Goal: Use online tool/utility

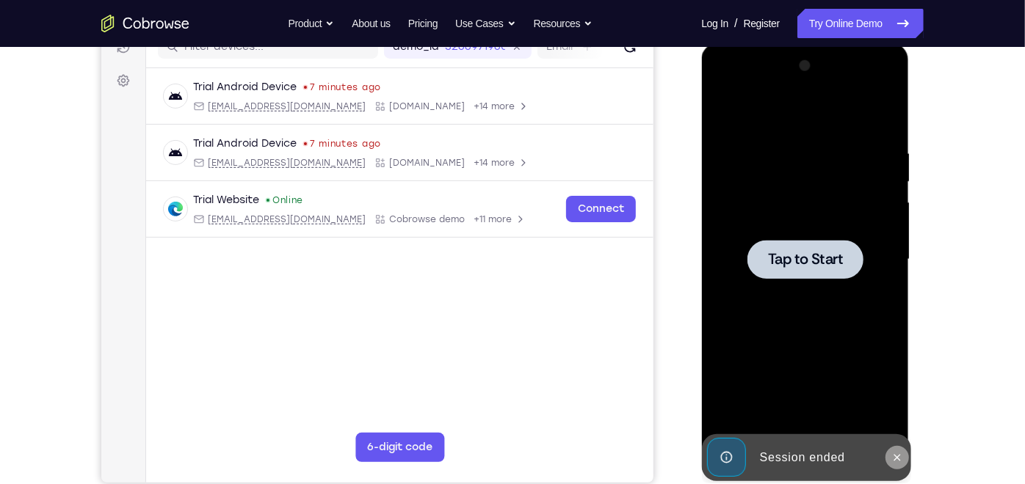
click at [896, 456] on icon at bounding box center [896, 457] width 12 height 12
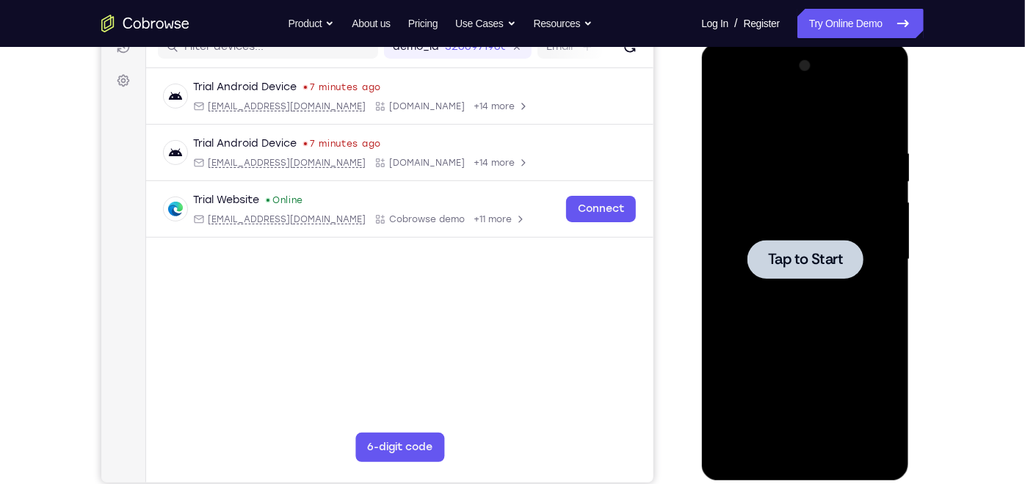
click at [810, 268] on div at bounding box center [804, 258] width 116 height 39
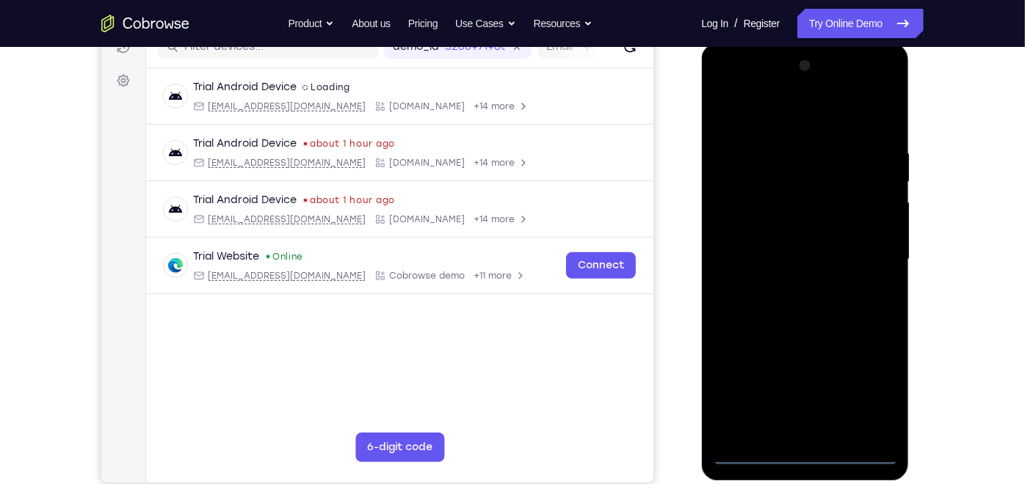
click at [803, 451] on div at bounding box center [804, 259] width 185 height 411
click at [862, 393] on div at bounding box center [804, 259] width 185 height 411
click at [725, 88] on div at bounding box center [804, 259] width 185 height 411
click at [868, 252] on div at bounding box center [804, 259] width 185 height 411
click at [790, 288] on div at bounding box center [804, 259] width 185 height 411
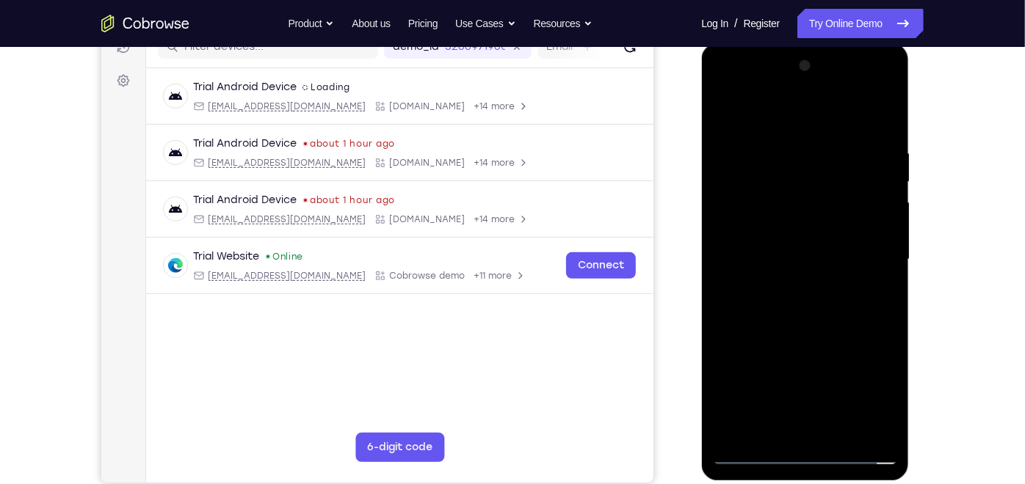
click at [790, 244] on div at bounding box center [804, 259] width 185 height 411
click at [771, 226] on div at bounding box center [804, 259] width 185 height 411
click at [782, 258] on div at bounding box center [804, 259] width 185 height 411
click at [782, 307] on div at bounding box center [804, 259] width 185 height 411
click at [810, 325] on div at bounding box center [804, 259] width 185 height 411
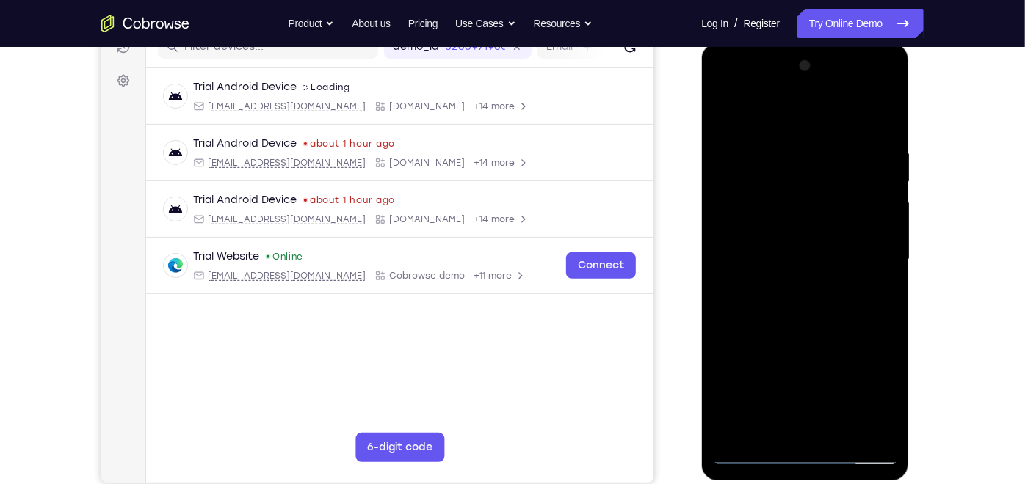
click at [829, 150] on div at bounding box center [804, 259] width 185 height 411
click at [843, 114] on div at bounding box center [804, 259] width 185 height 411
click at [816, 136] on div at bounding box center [804, 259] width 185 height 411
click at [887, 192] on div at bounding box center [804, 259] width 185 height 411
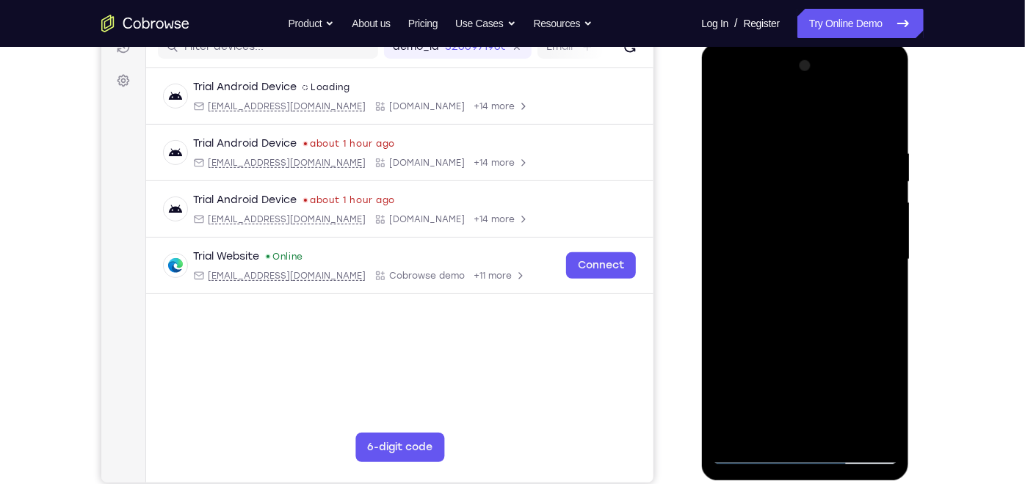
click at [876, 170] on div at bounding box center [804, 259] width 185 height 411
click at [884, 203] on div at bounding box center [804, 259] width 185 height 411
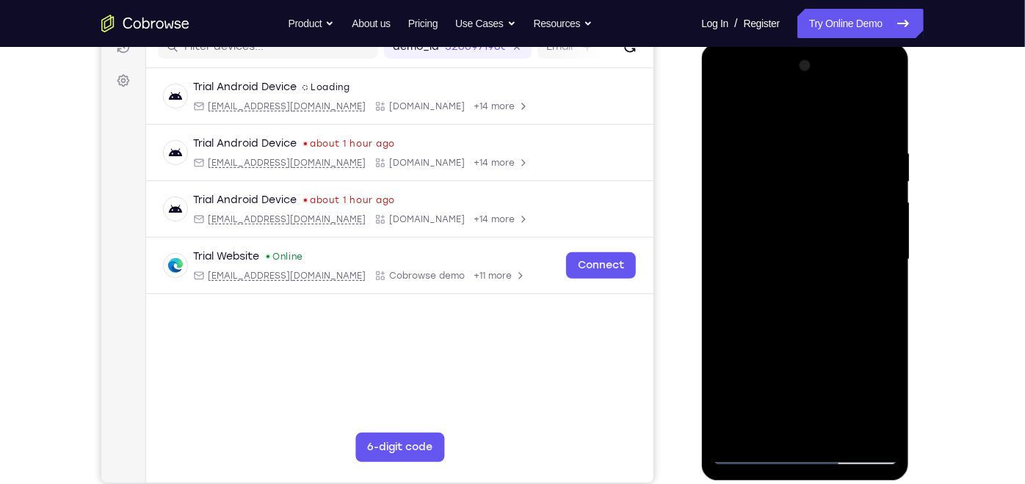
click at [884, 203] on div at bounding box center [804, 259] width 185 height 411
click at [889, 209] on div at bounding box center [804, 259] width 185 height 411
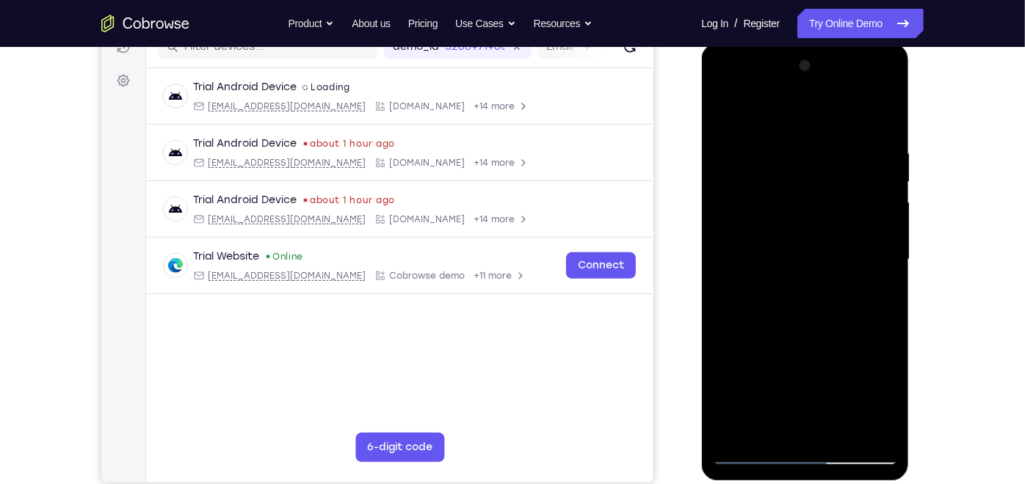
click at [881, 117] on div at bounding box center [804, 259] width 185 height 411
drag, startPoint x: 833, startPoint y: 318, endPoint x: 837, endPoint y: 181, distance: 136.6
click at [837, 181] on div at bounding box center [804, 259] width 185 height 411
click at [843, 426] on div at bounding box center [804, 259] width 185 height 411
click at [808, 332] on div at bounding box center [804, 259] width 185 height 411
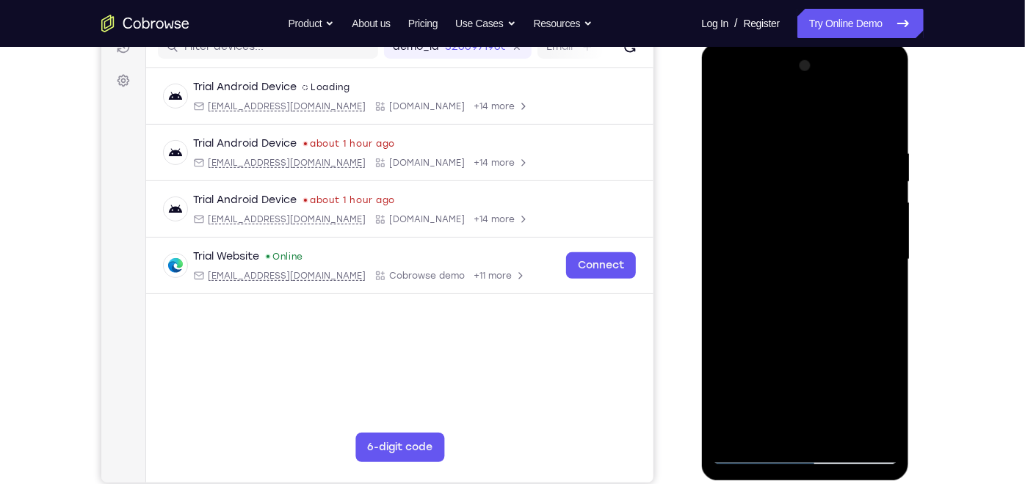
click at [787, 156] on div at bounding box center [804, 259] width 185 height 411
click at [876, 291] on div at bounding box center [804, 259] width 185 height 411
click at [751, 451] on div at bounding box center [804, 259] width 185 height 411
click at [725, 112] on div at bounding box center [804, 259] width 185 height 411
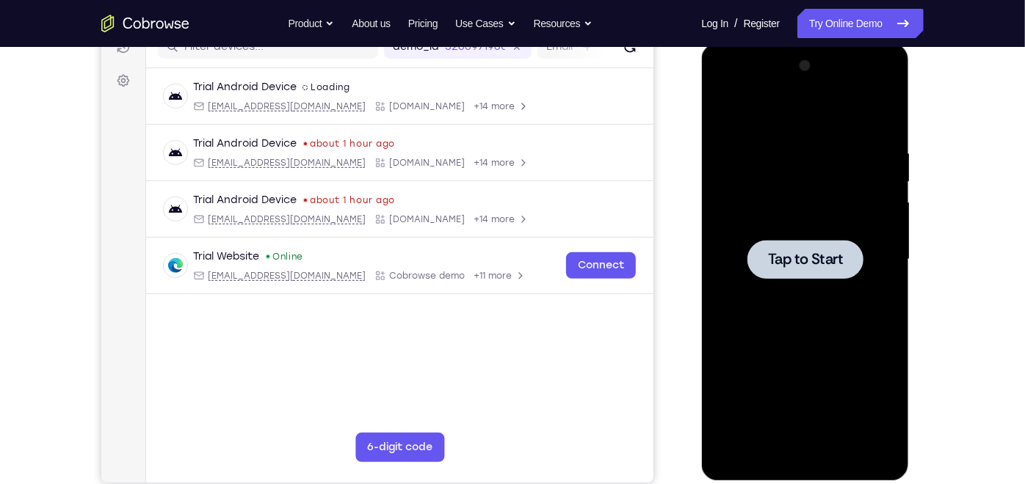
click at [801, 253] on span "Tap to Start" at bounding box center [804, 259] width 75 height 15
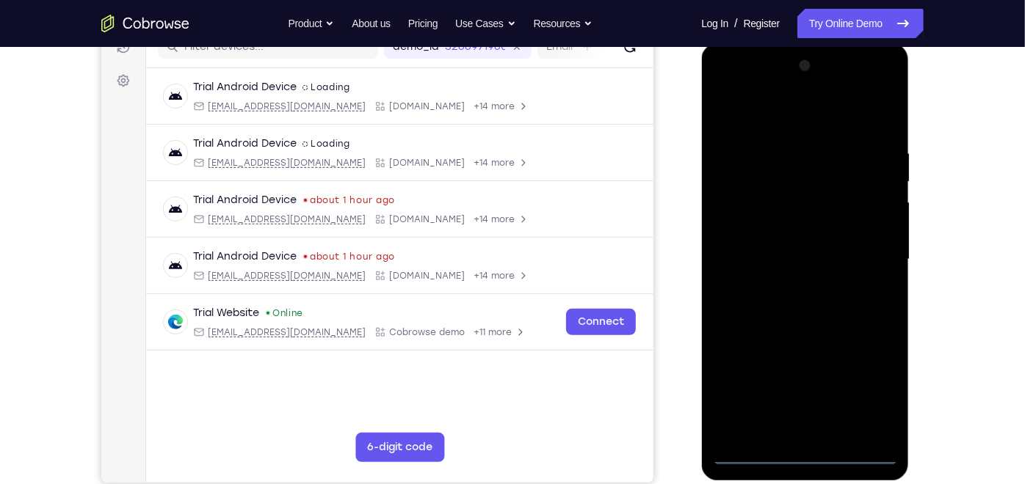
click at [804, 448] on div at bounding box center [804, 259] width 185 height 411
click at [808, 448] on div at bounding box center [804, 259] width 185 height 411
click at [801, 449] on div at bounding box center [804, 259] width 185 height 411
click at [865, 395] on div at bounding box center [804, 259] width 185 height 411
click at [726, 86] on div at bounding box center [804, 259] width 185 height 411
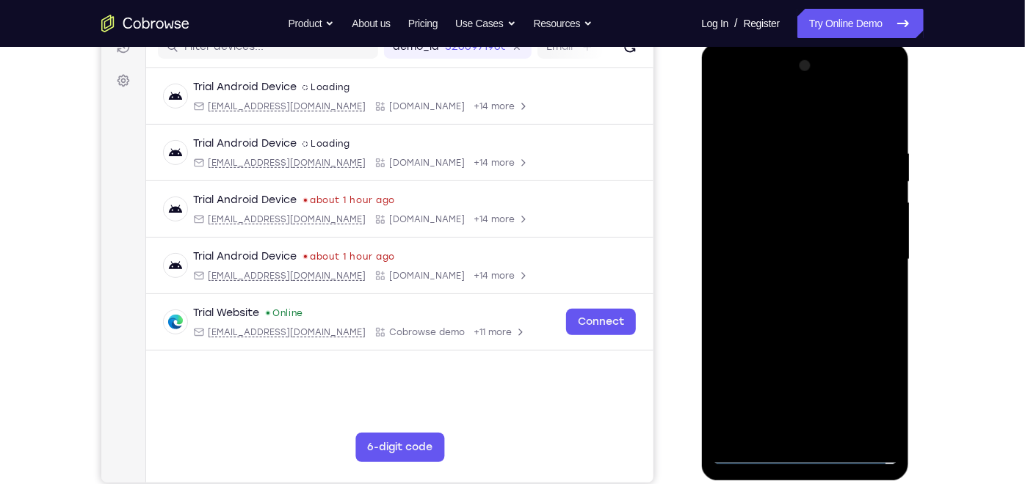
click at [870, 257] on div at bounding box center [804, 259] width 185 height 411
click at [788, 288] on div at bounding box center [804, 259] width 185 height 411
click at [771, 246] on div at bounding box center [804, 259] width 185 height 411
click at [755, 225] on div at bounding box center [804, 259] width 185 height 411
click at [780, 257] on div at bounding box center [804, 259] width 185 height 411
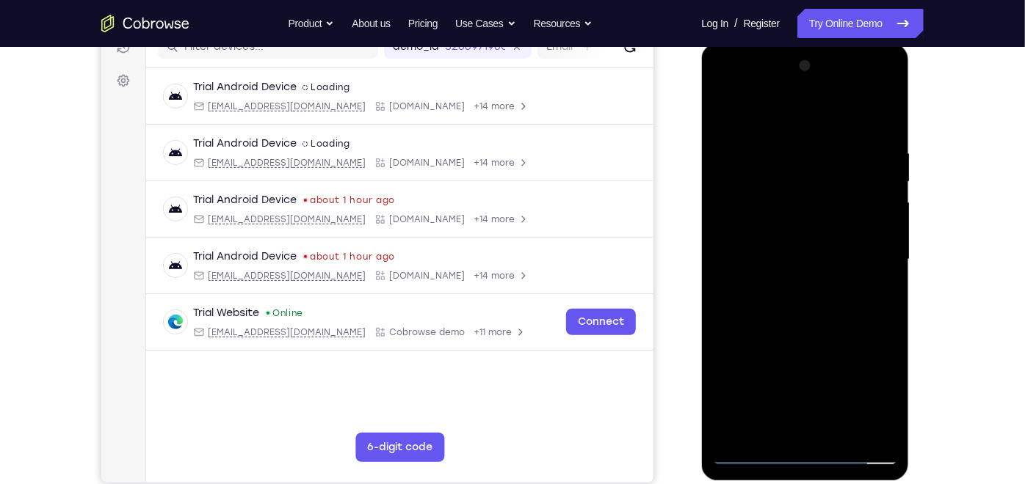
click at [883, 133] on div at bounding box center [804, 259] width 185 height 411
click at [881, 430] on div at bounding box center [804, 259] width 185 height 411
click at [889, 414] on div at bounding box center [804, 259] width 185 height 411
click at [796, 158] on div at bounding box center [804, 259] width 185 height 411
click at [839, 111] on div at bounding box center [804, 259] width 185 height 411
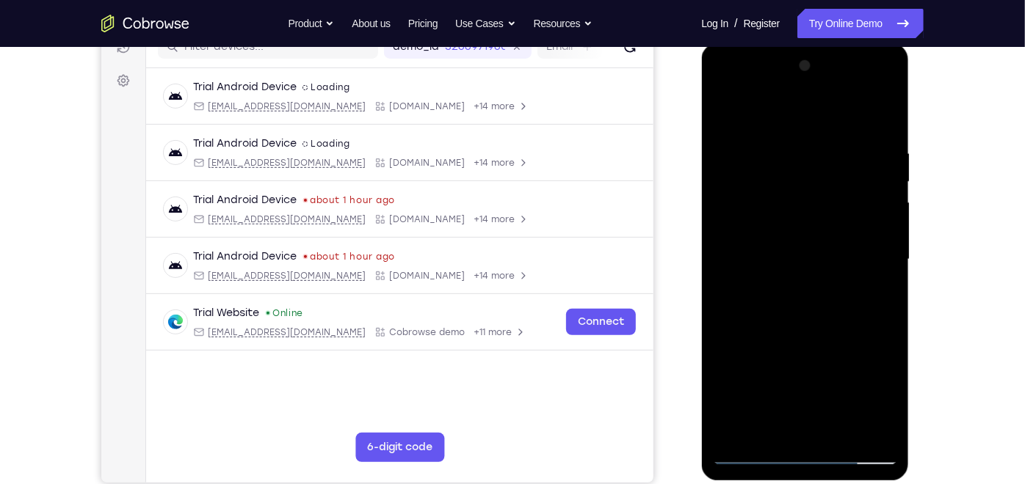
click at [819, 130] on div at bounding box center [804, 259] width 185 height 411
click at [862, 169] on div at bounding box center [804, 259] width 185 height 411
click at [868, 172] on div at bounding box center [804, 259] width 185 height 411
click at [887, 116] on div at bounding box center [804, 259] width 185 height 411
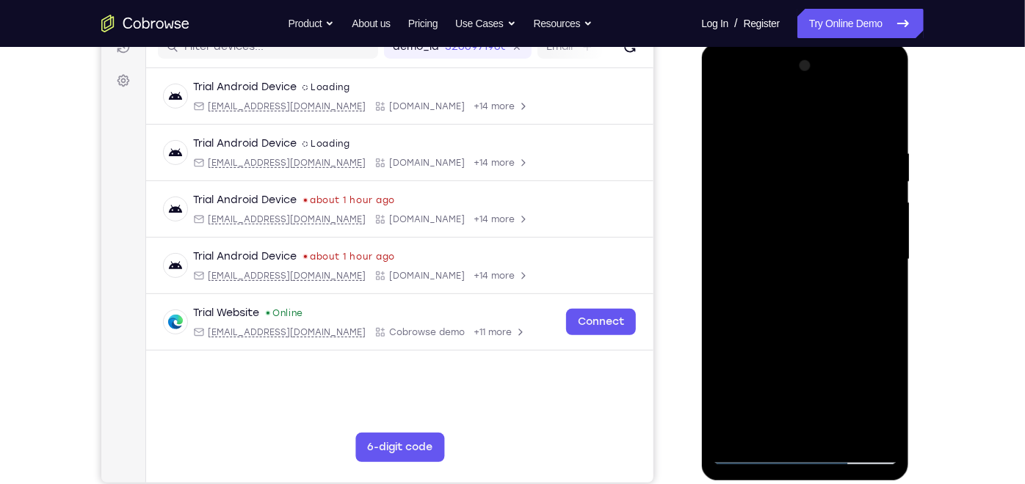
click at [837, 428] on div at bounding box center [804, 259] width 185 height 411
click at [815, 339] on div at bounding box center [804, 259] width 185 height 411
click at [730, 112] on div at bounding box center [804, 259] width 185 height 411
click at [801, 433] on div at bounding box center [804, 259] width 185 height 411
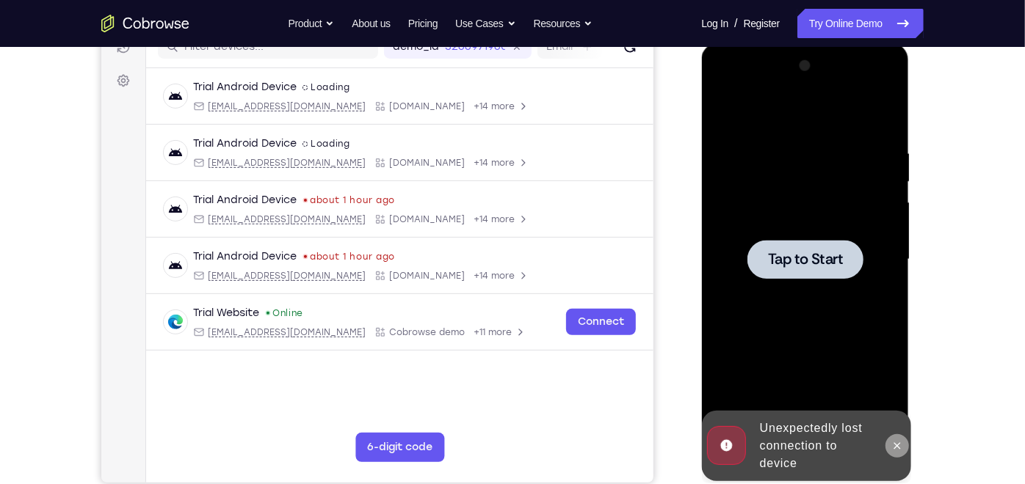
click at [895, 443] on icon at bounding box center [896, 446] width 12 height 12
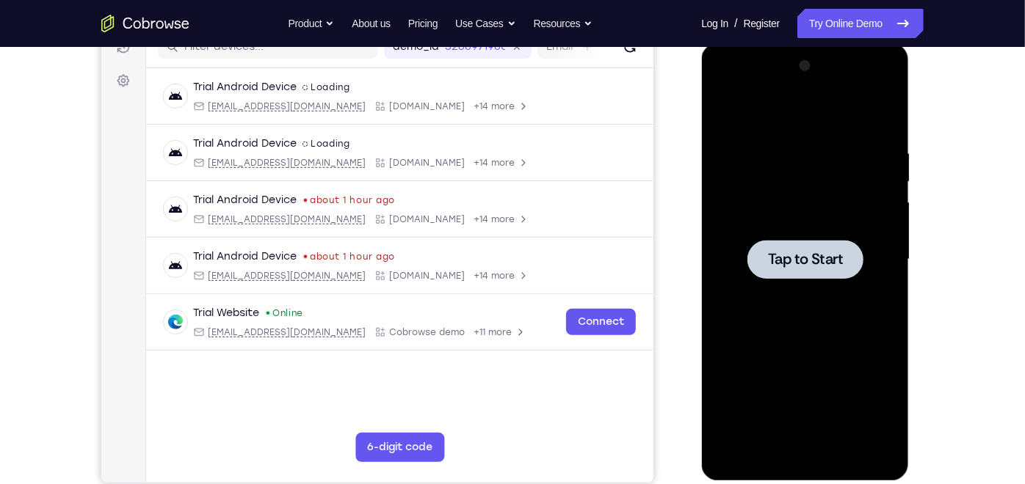
click at [787, 268] on div at bounding box center [804, 258] width 116 height 39
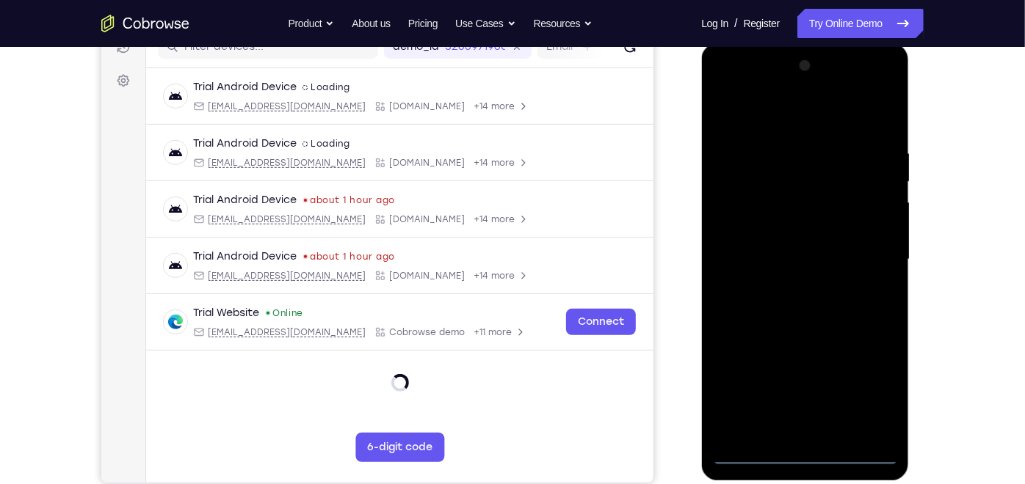
click at [812, 449] on div at bounding box center [804, 259] width 185 height 411
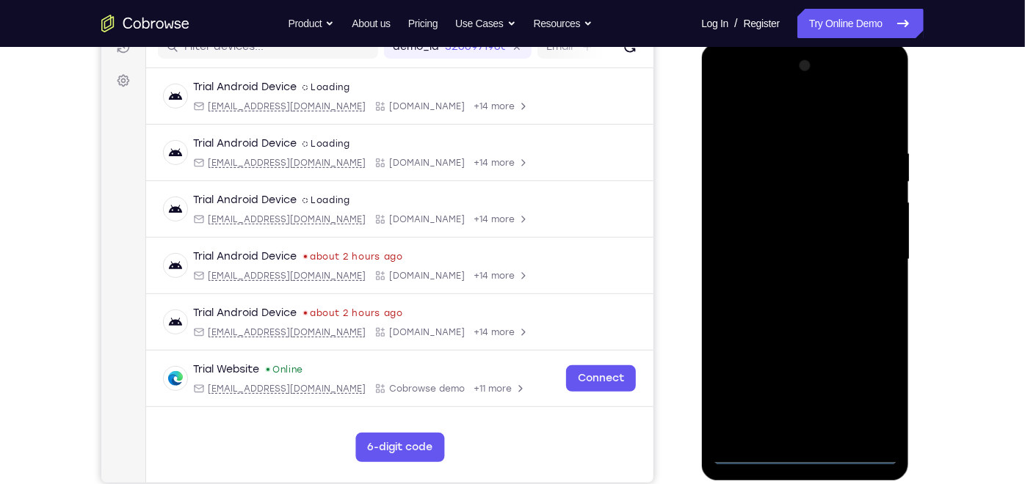
click at [876, 389] on div at bounding box center [804, 259] width 185 height 411
click at [727, 82] on div at bounding box center [804, 259] width 185 height 411
click at [866, 264] on div at bounding box center [804, 259] width 185 height 411
click at [785, 291] on div at bounding box center [804, 259] width 185 height 411
click at [777, 239] on div at bounding box center [804, 259] width 185 height 411
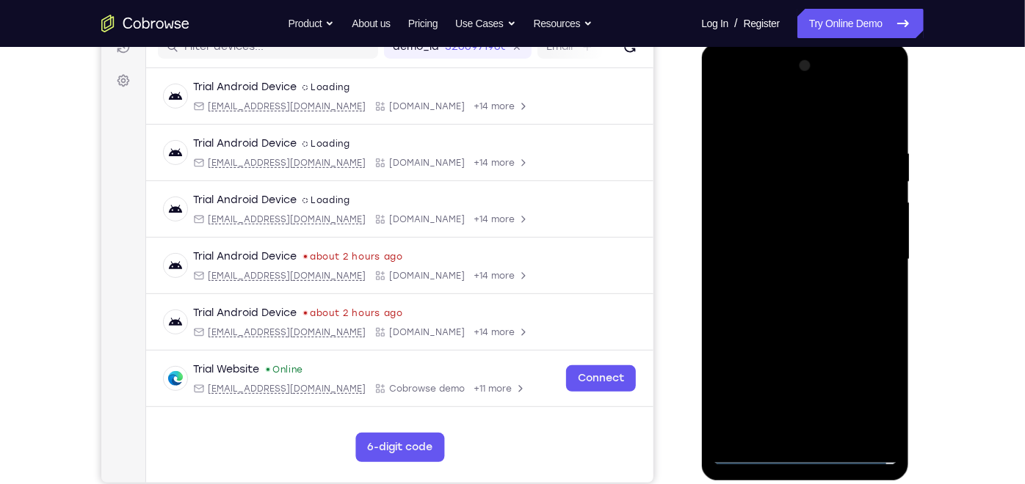
click at [775, 226] on div at bounding box center [804, 259] width 185 height 411
click at [882, 230] on div at bounding box center [804, 259] width 185 height 411
click at [827, 265] on div at bounding box center [804, 259] width 185 height 411
click at [806, 324] on div at bounding box center [804, 259] width 185 height 411
click at [888, 426] on div at bounding box center [804, 259] width 185 height 411
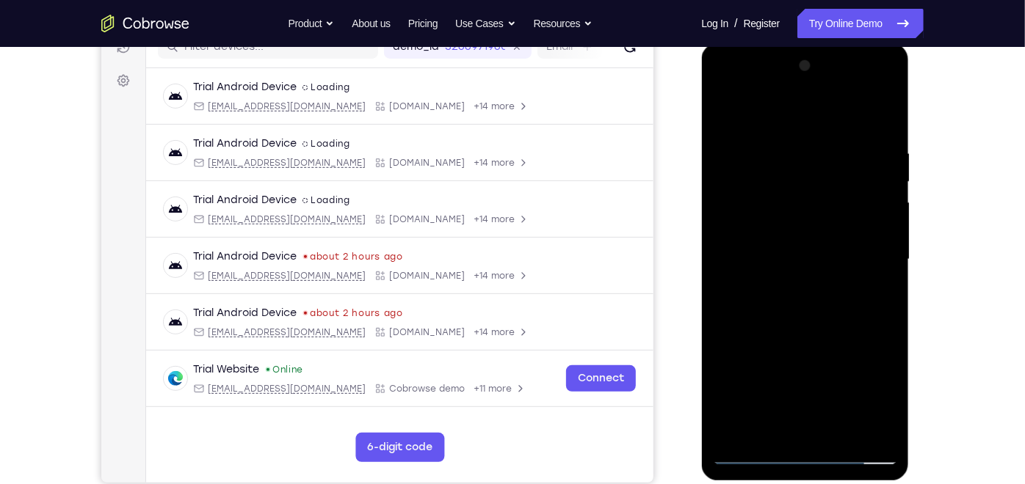
click at [889, 413] on div at bounding box center [804, 259] width 185 height 411
click at [837, 430] on div at bounding box center [804, 259] width 185 height 411
click at [838, 112] on div at bounding box center [804, 259] width 185 height 411
click at [799, 136] on div at bounding box center [804, 259] width 185 height 411
click at [804, 334] on div at bounding box center [804, 259] width 185 height 411
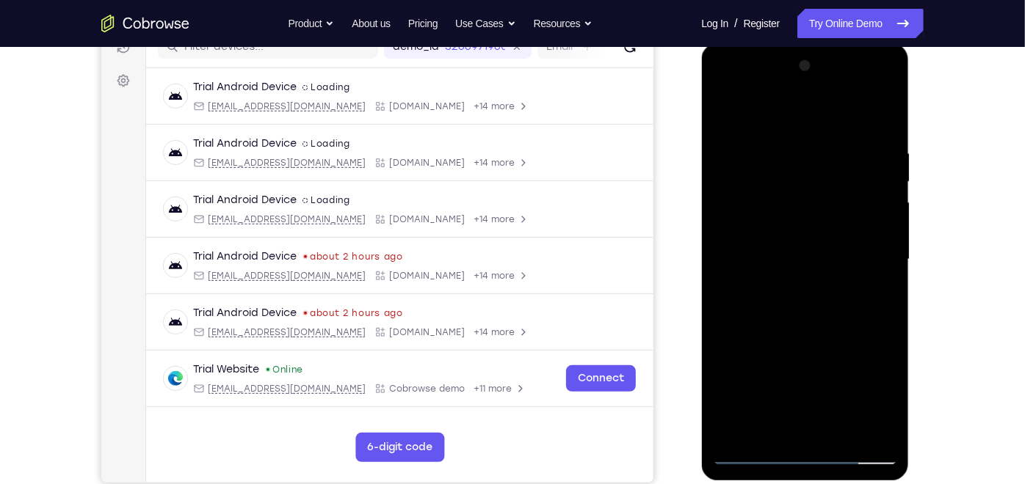
click at [728, 108] on div at bounding box center [804, 259] width 185 height 411
click at [777, 137] on div at bounding box center [804, 259] width 185 height 411
click at [873, 272] on div at bounding box center [804, 259] width 185 height 411
click at [880, 116] on div at bounding box center [804, 259] width 185 height 411
drag, startPoint x: 868, startPoint y: 297, endPoint x: 854, endPoint y: 113, distance: 184.1
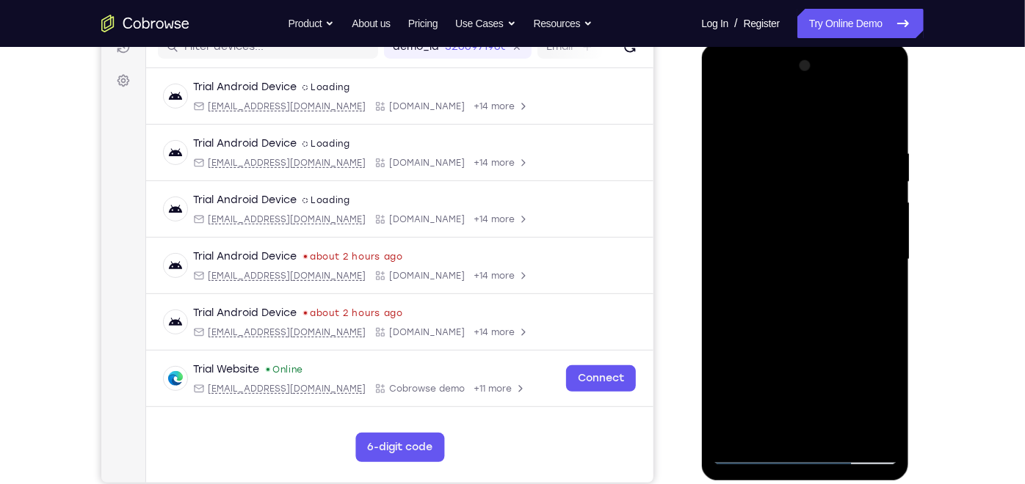
click at [854, 113] on div at bounding box center [804, 259] width 185 height 411
drag, startPoint x: 818, startPoint y: 332, endPoint x: 815, endPoint y: 143, distance: 188.7
click at [815, 143] on div at bounding box center [804, 259] width 185 height 411
drag, startPoint x: 801, startPoint y: 330, endPoint x: 801, endPoint y: 113, distance: 217.3
click at [801, 113] on div at bounding box center [804, 259] width 185 height 411
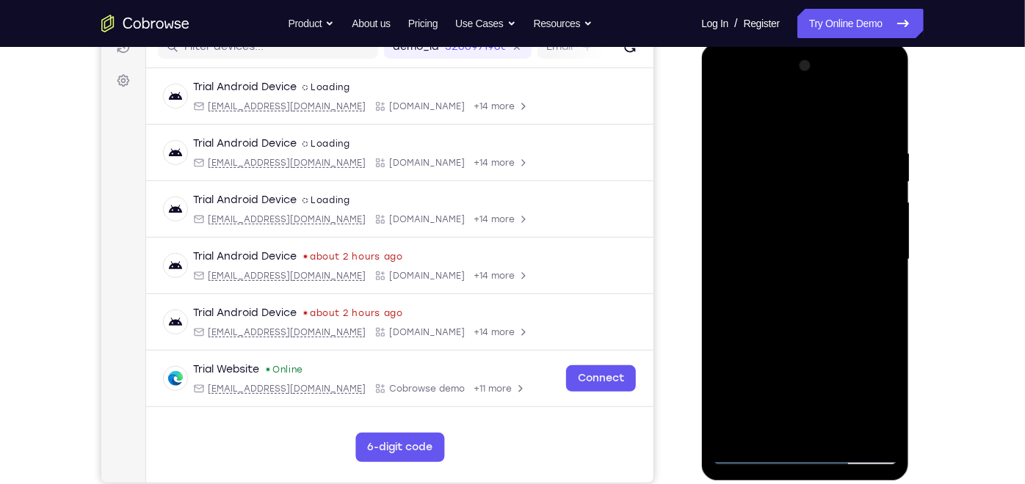
drag, startPoint x: 805, startPoint y: 360, endPoint x: 805, endPoint y: 227, distance: 132.8
click at [805, 227] on div at bounding box center [804, 259] width 185 height 411
drag, startPoint x: 802, startPoint y: 307, endPoint x: 807, endPoint y: 116, distance: 190.9
click at [807, 116] on div at bounding box center [804, 259] width 185 height 411
drag, startPoint x: 782, startPoint y: 330, endPoint x: 770, endPoint y: 148, distance: 183.2
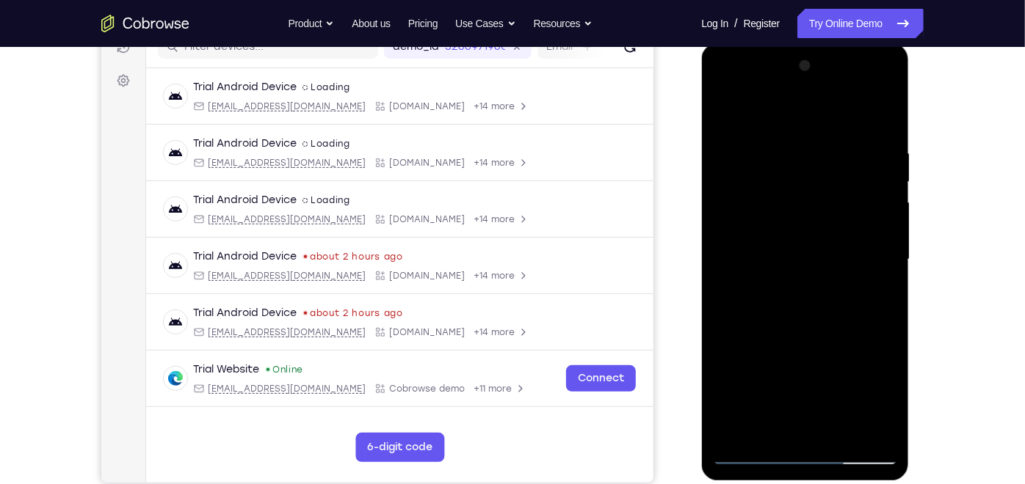
click at [770, 148] on div at bounding box center [804, 259] width 185 height 411
drag, startPoint x: 776, startPoint y: 257, endPoint x: 790, endPoint y: -43, distance: 300.5
click at [790, 43] on html "Online web based iOS Simulators and Android Emulators. Run iPhone, iPad, Mobile…" at bounding box center [805, 263] width 209 height 440
drag, startPoint x: 807, startPoint y: 368, endPoint x: 786, endPoint y: 178, distance: 192.0
click at [786, 178] on div at bounding box center [804, 259] width 185 height 411
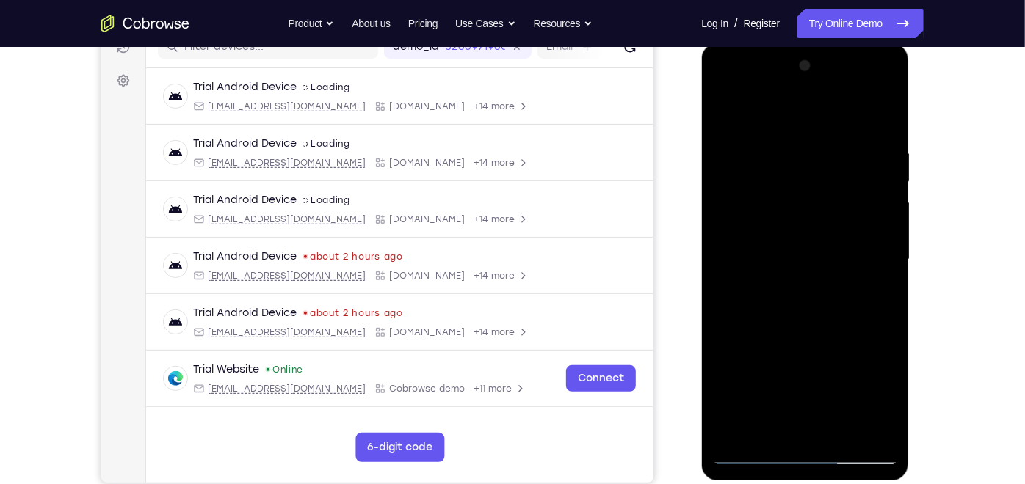
drag, startPoint x: 805, startPoint y: 277, endPoint x: 803, endPoint y: 87, distance: 190.1
click at [803, 87] on div at bounding box center [804, 259] width 185 height 411
drag, startPoint x: 799, startPoint y: 360, endPoint x: 801, endPoint y: 71, distance: 288.5
click at [801, 71] on div at bounding box center [804, 259] width 185 height 411
drag, startPoint x: 828, startPoint y: 280, endPoint x: 823, endPoint y: 366, distance: 86.0
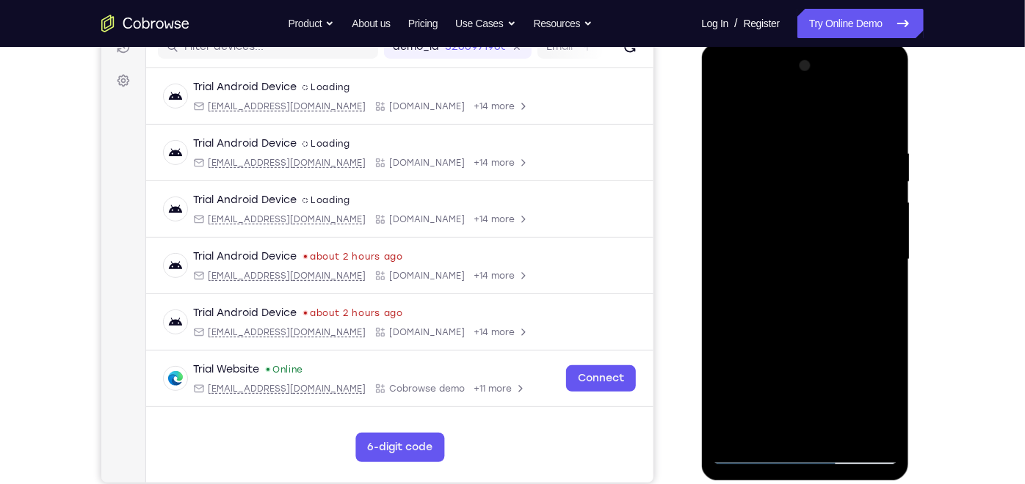
click at [823, 366] on div at bounding box center [804, 259] width 185 height 411
drag, startPoint x: 816, startPoint y: 311, endPoint x: 811, endPoint y: 211, distance: 100.7
click at [811, 211] on div at bounding box center [804, 259] width 185 height 411
click at [887, 246] on div at bounding box center [804, 259] width 185 height 411
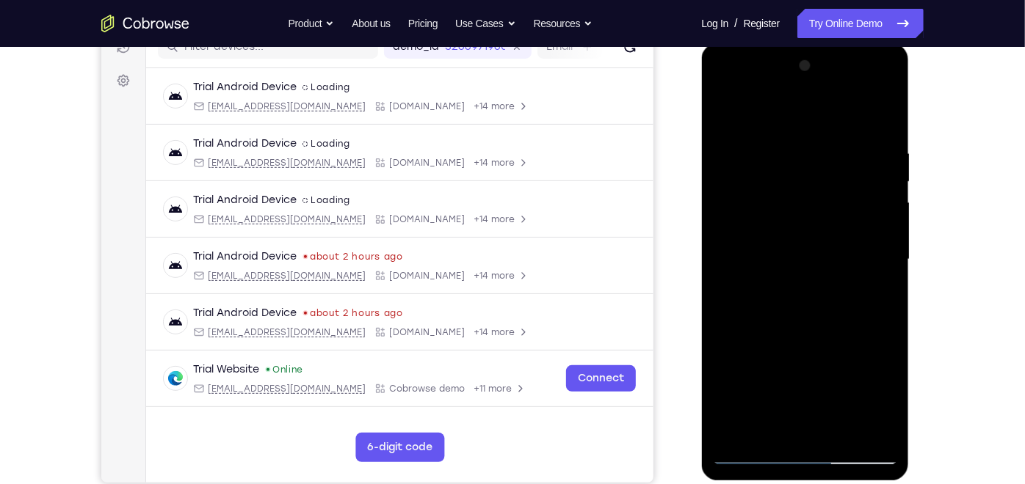
drag, startPoint x: 887, startPoint y: 246, endPoint x: 843, endPoint y: 12, distance: 238.2
click at [843, 43] on html "Online web based iOS Simulators and Android Emulators. Run iPhone, iPad, Mobile…" at bounding box center [805, 263] width 209 height 440
drag, startPoint x: 807, startPoint y: 262, endPoint x: 803, endPoint y: 57, distance: 204.8
click at [803, 57] on div at bounding box center [804, 259] width 185 height 411
drag, startPoint x: 795, startPoint y: 341, endPoint x: 797, endPoint y: 150, distance: 190.8
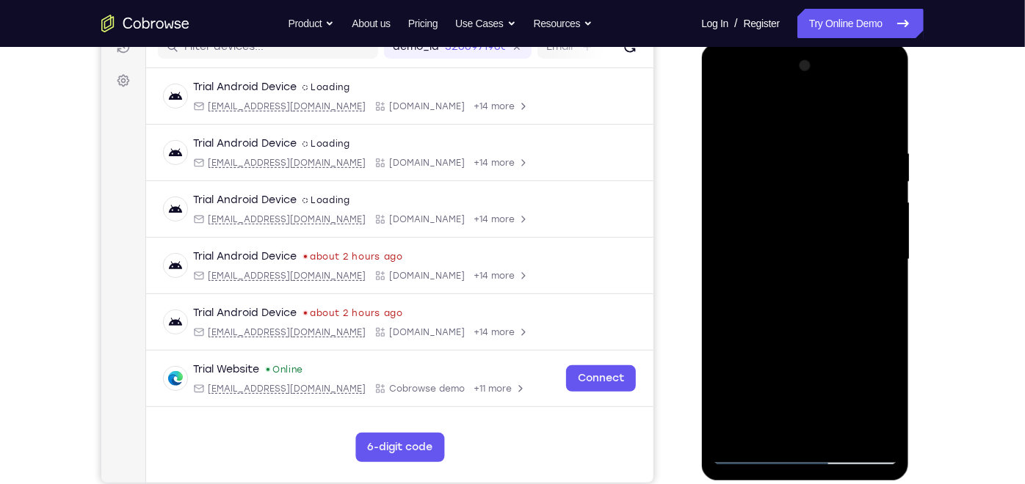
click at [797, 150] on div at bounding box center [804, 259] width 185 height 411
drag, startPoint x: 797, startPoint y: 139, endPoint x: 790, endPoint y: 269, distance: 130.8
click at [790, 269] on div at bounding box center [804, 259] width 185 height 411
drag, startPoint x: 790, startPoint y: 269, endPoint x: 794, endPoint y: 352, distance: 83.0
click at [794, 352] on div at bounding box center [804, 259] width 185 height 411
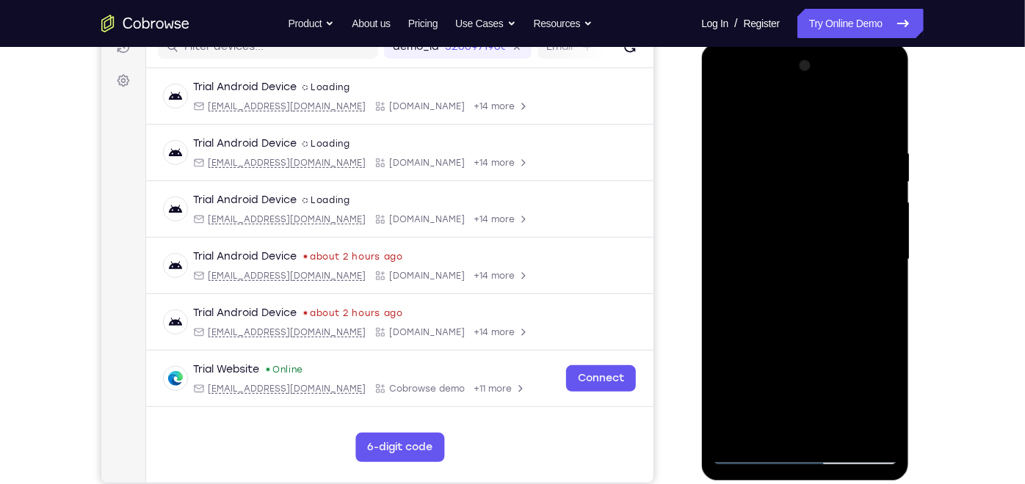
click at [887, 317] on div at bounding box center [804, 259] width 185 height 411
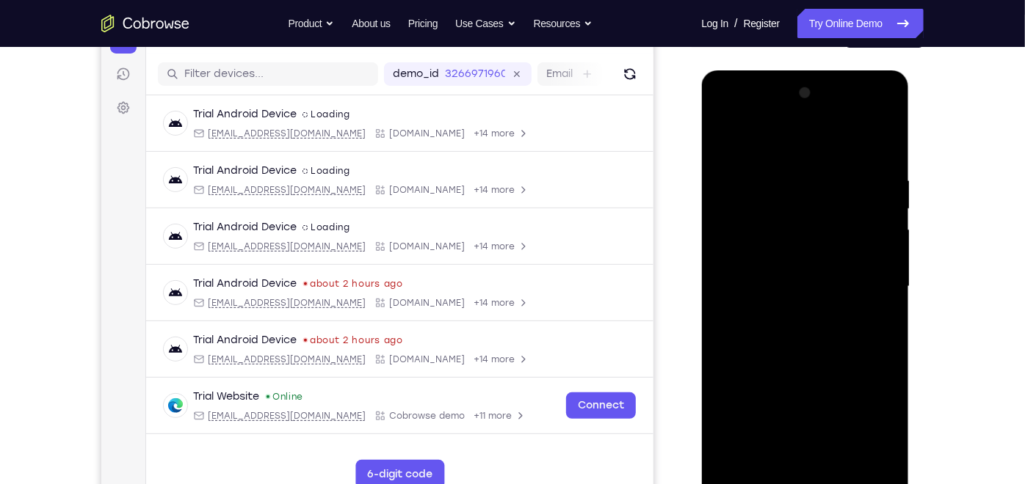
scroll to position [189, 0]
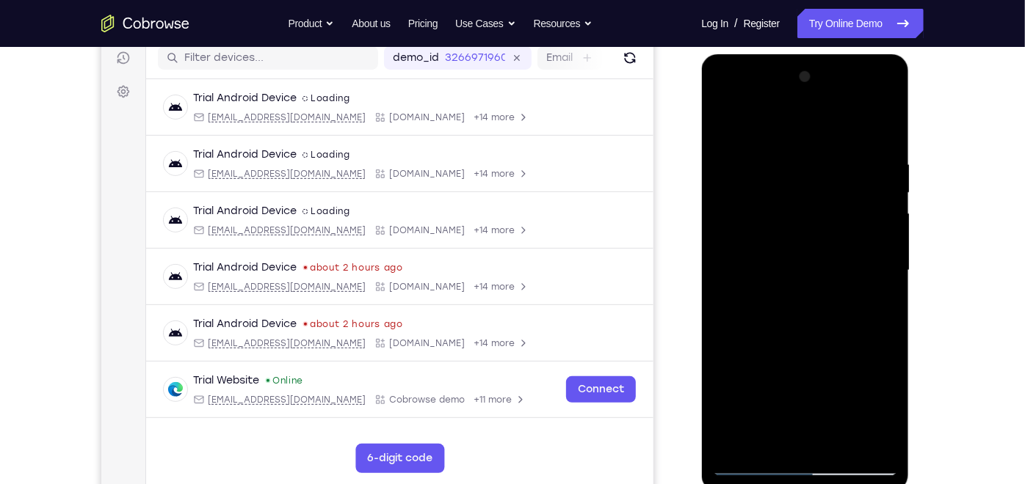
drag, startPoint x: 832, startPoint y: 340, endPoint x: 821, endPoint y: 190, distance: 150.1
click at [821, 190] on div at bounding box center [804, 270] width 185 height 411
drag, startPoint x: 801, startPoint y: 346, endPoint x: 810, endPoint y: 215, distance: 131.7
click at [810, 215] on div at bounding box center [804, 270] width 185 height 411
click at [735, 444] on div at bounding box center [804, 270] width 185 height 411
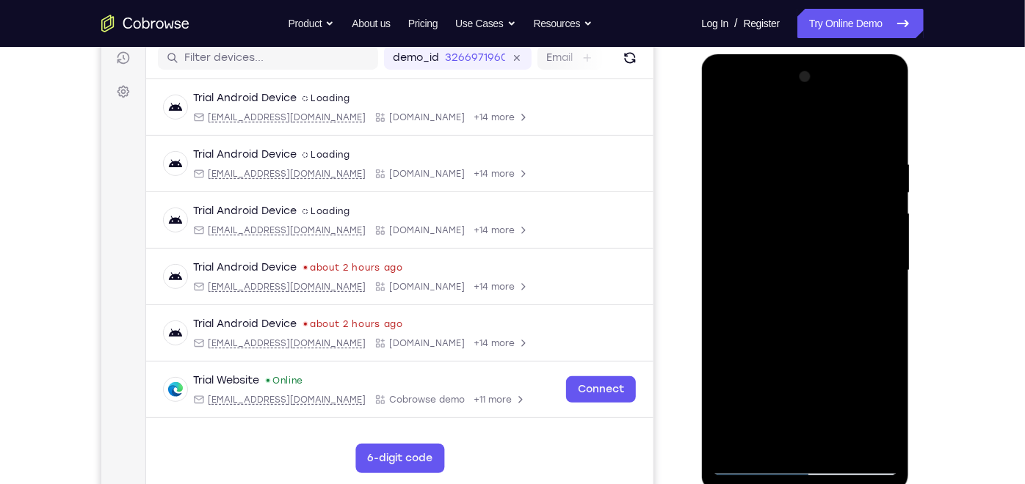
click at [805, 438] on div at bounding box center [804, 270] width 185 height 411
drag, startPoint x: 816, startPoint y: 329, endPoint x: 821, endPoint y: 102, distance: 226.8
click at [821, 102] on div at bounding box center [804, 270] width 185 height 411
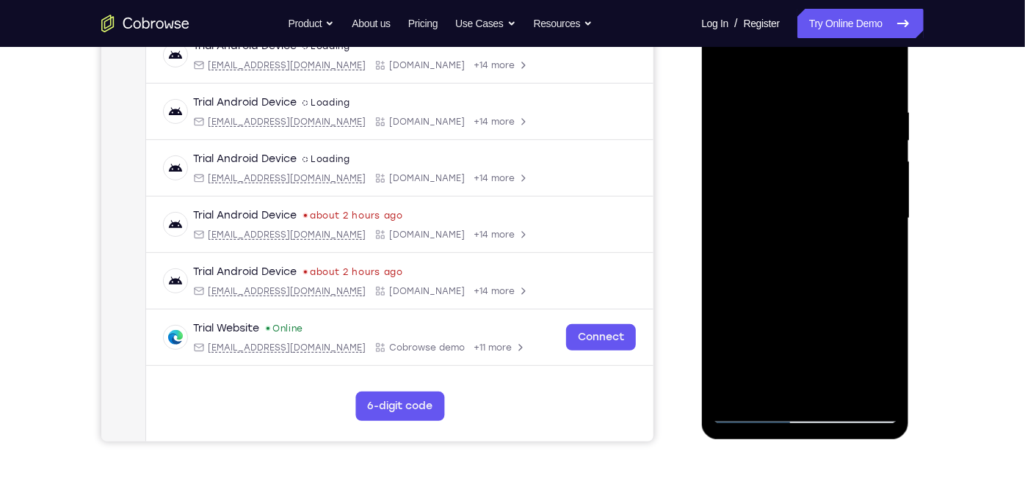
scroll to position [205, 0]
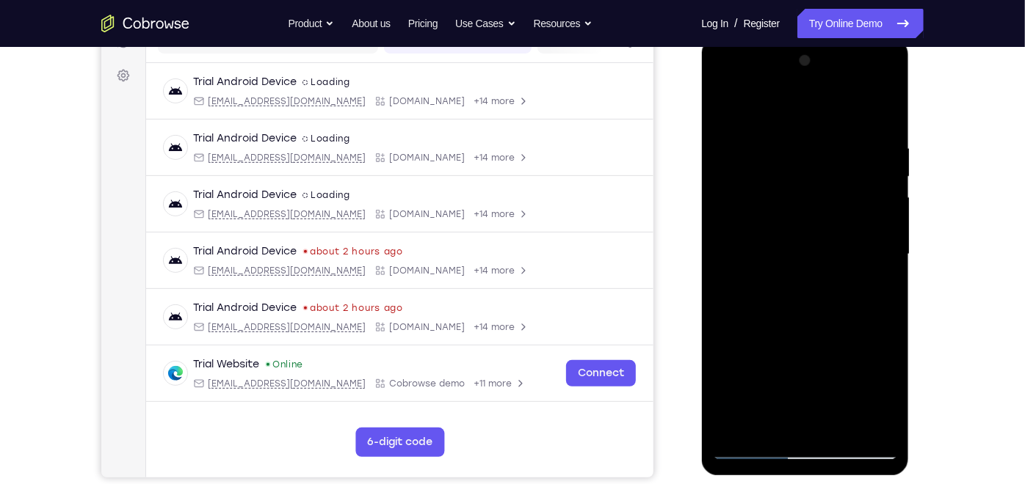
drag, startPoint x: 874, startPoint y: 217, endPoint x: 904, endPoint y: 184, distance: 44.2
click at [904, 184] on div at bounding box center [805, 255] width 208 height 437
drag, startPoint x: 807, startPoint y: 254, endPoint x: 818, endPoint y: -61, distance: 315.1
click at [818, 37] on html "Online web based iOS Simulators and Android Emulators. Run iPhone, iPad, Mobile…" at bounding box center [805, 257] width 209 height 440
click at [801, 239] on div at bounding box center [804, 253] width 185 height 411
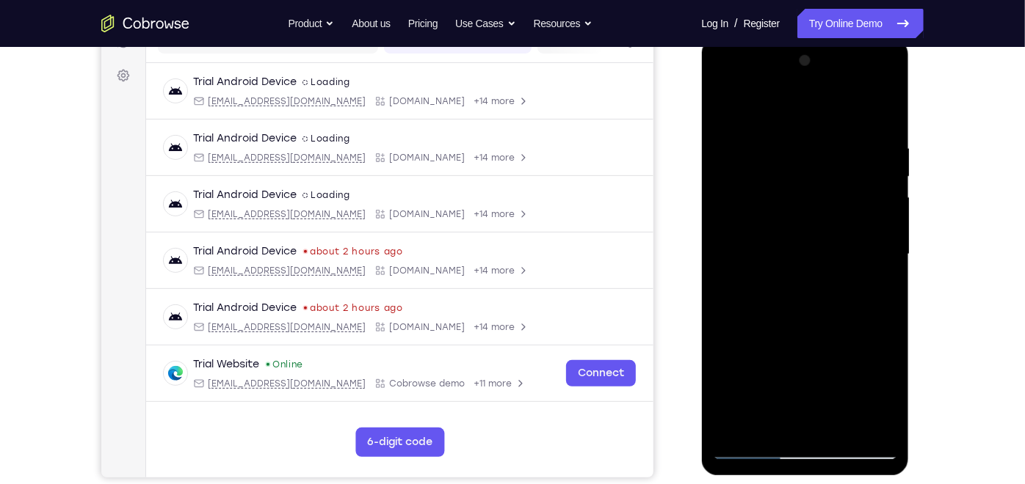
click at [801, 239] on div at bounding box center [804, 253] width 185 height 411
click at [735, 428] on div at bounding box center [804, 253] width 185 height 411
click at [766, 419] on div at bounding box center [804, 253] width 185 height 411
click at [767, 102] on div at bounding box center [804, 253] width 185 height 411
click at [757, 129] on div at bounding box center [804, 253] width 185 height 411
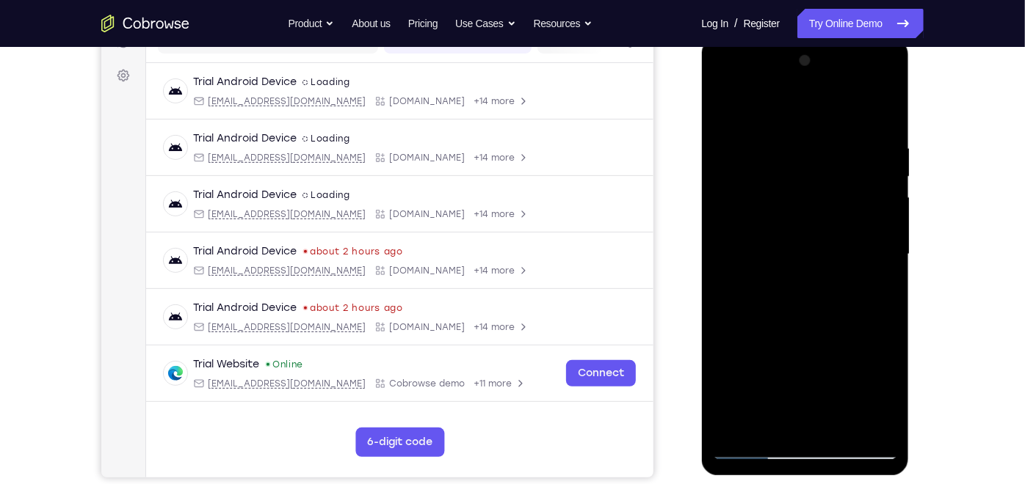
click at [740, 142] on div at bounding box center [804, 253] width 185 height 411
click at [870, 228] on div at bounding box center [804, 253] width 185 height 411
click at [881, 106] on div at bounding box center [804, 253] width 185 height 411
drag, startPoint x: 876, startPoint y: 251, endPoint x: 768, endPoint y: 255, distance: 108.0
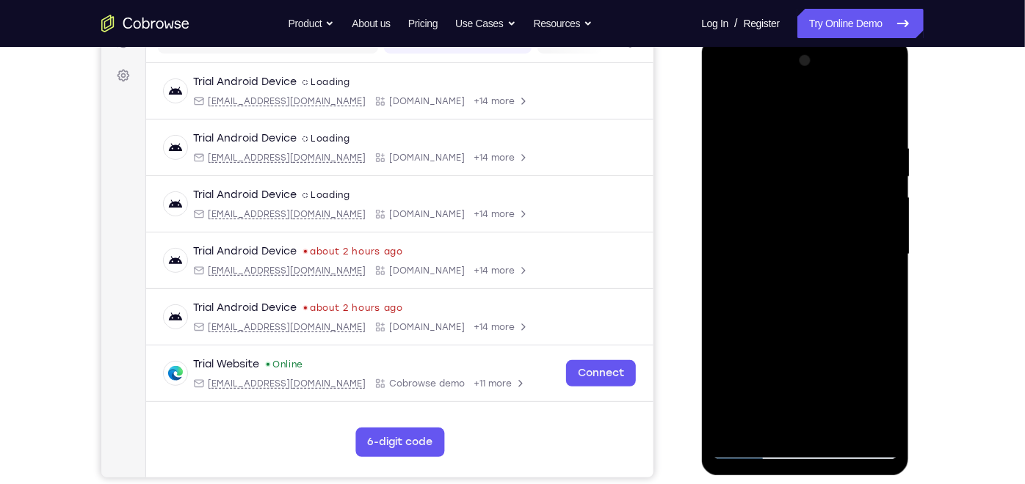
click at [768, 255] on div at bounding box center [804, 253] width 185 height 411
drag, startPoint x: 864, startPoint y: 272, endPoint x: 710, endPoint y: 226, distance: 160.2
click at [710, 226] on div at bounding box center [805, 255] width 208 height 437
click at [737, 428] on div at bounding box center [804, 253] width 185 height 411
click at [877, 426] on div at bounding box center [804, 253] width 185 height 411
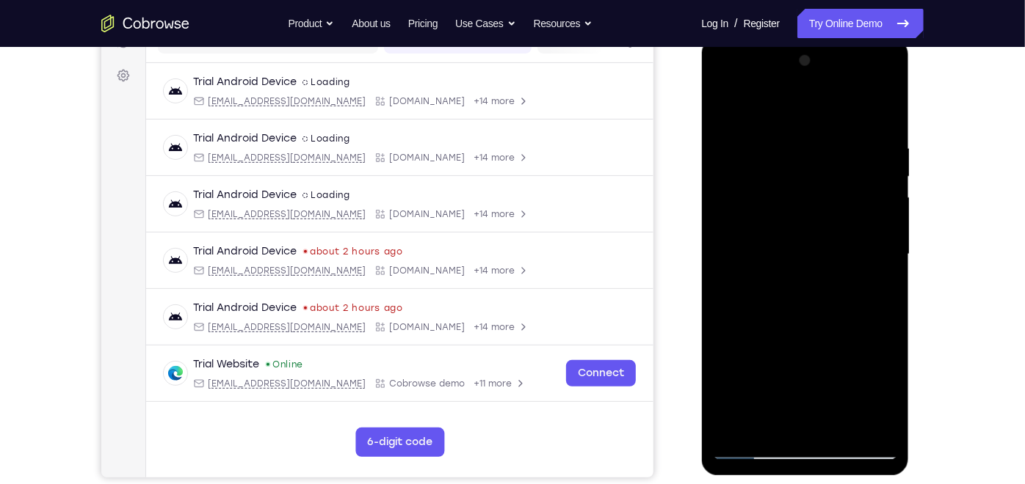
drag, startPoint x: 819, startPoint y: 312, endPoint x: 813, endPoint y: 208, distance: 104.4
click at [813, 208] on div at bounding box center [804, 253] width 185 height 411
click at [781, 186] on div at bounding box center [804, 253] width 185 height 411
drag, startPoint x: 788, startPoint y: 209, endPoint x: 793, endPoint y: 130, distance: 79.4
click at [793, 130] on div at bounding box center [804, 253] width 185 height 411
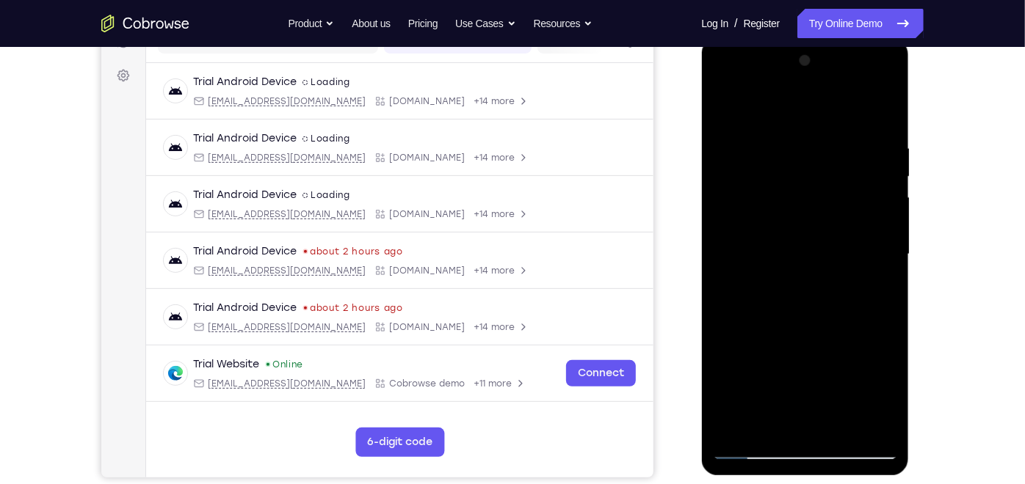
drag, startPoint x: 796, startPoint y: 236, endPoint x: 791, endPoint y: 193, distance: 42.8
click at [791, 193] on div at bounding box center [804, 253] width 185 height 411
click at [889, 264] on div at bounding box center [804, 253] width 185 height 411
click at [722, 262] on div at bounding box center [804, 253] width 185 height 411
drag, startPoint x: 819, startPoint y: 396, endPoint x: 822, endPoint y: 256, distance: 139.5
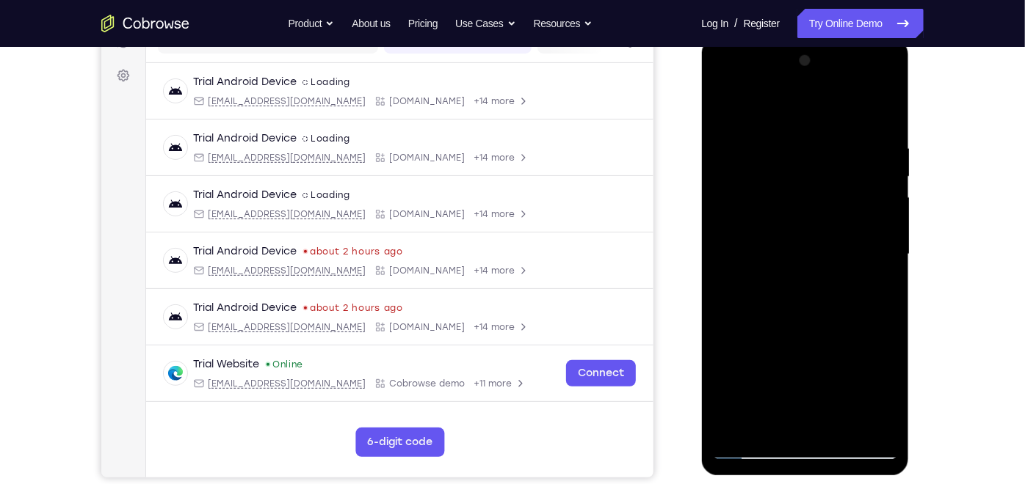
click at [822, 256] on div at bounding box center [804, 253] width 185 height 411
drag, startPoint x: 844, startPoint y: 353, endPoint x: 842, endPoint y: 268, distance: 85.2
click at [842, 268] on div at bounding box center [804, 253] width 185 height 411
drag, startPoint x: 802, startPoint y: 319, endPoint x: 804, endPoint y: 170, distance: 149.0
click at [804, 170] on div at bounding box center [804, 253] width 185 height 411
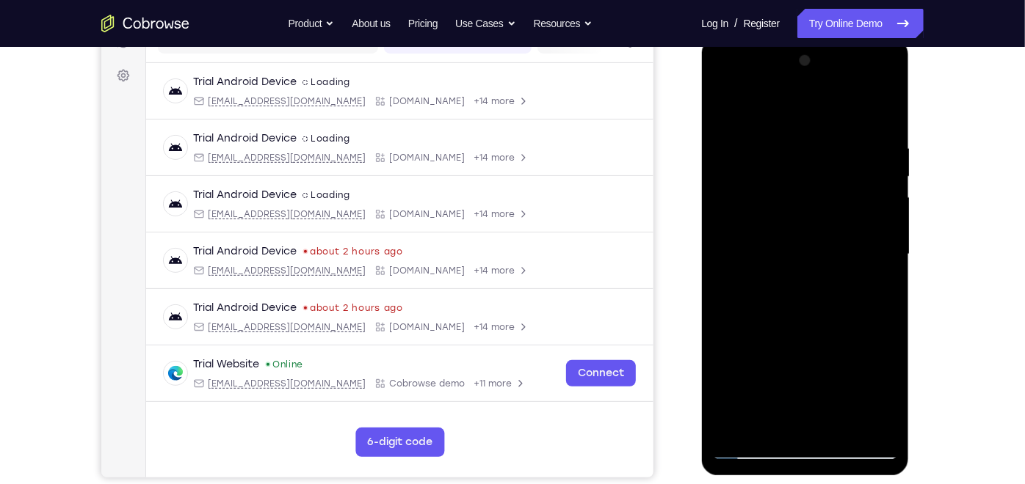
click at [887, 230] on div at bounding box center [804, 253] width 185 height 411
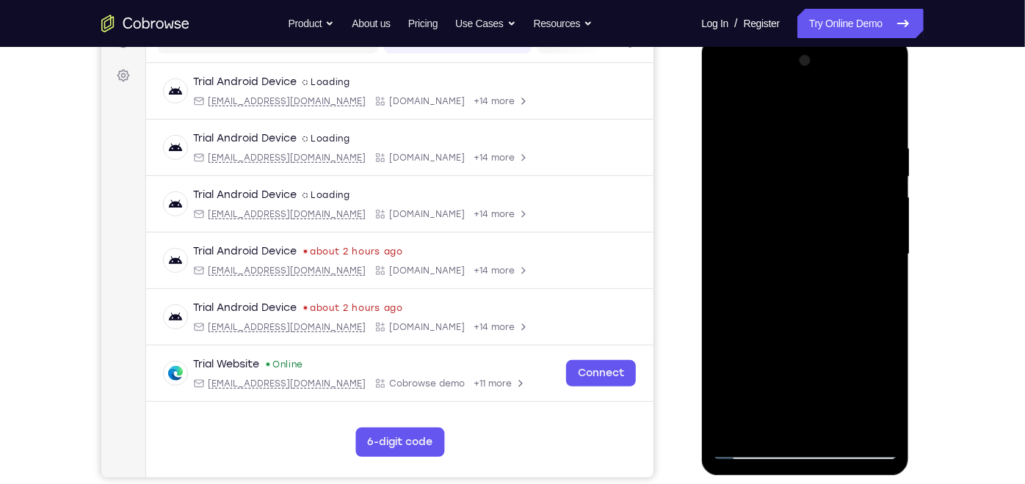
drag, startPoint x: 824, startPoint y: 289, endPoint x: 819, endPoint y: 120, distance: 169.6
click at [819, 120] on div at bounding box center [804, 253] width 185 height 411
drag, startPoint x: 794, startPoint y: 324, endPoint x: 779, endPoint y: 134, distance: 189.9
click at [779, 134] on div at bounding box center [804, 253] width 185 height 411
click at [893, 287] on div at bounding box center [804, 253] width 185 height 411
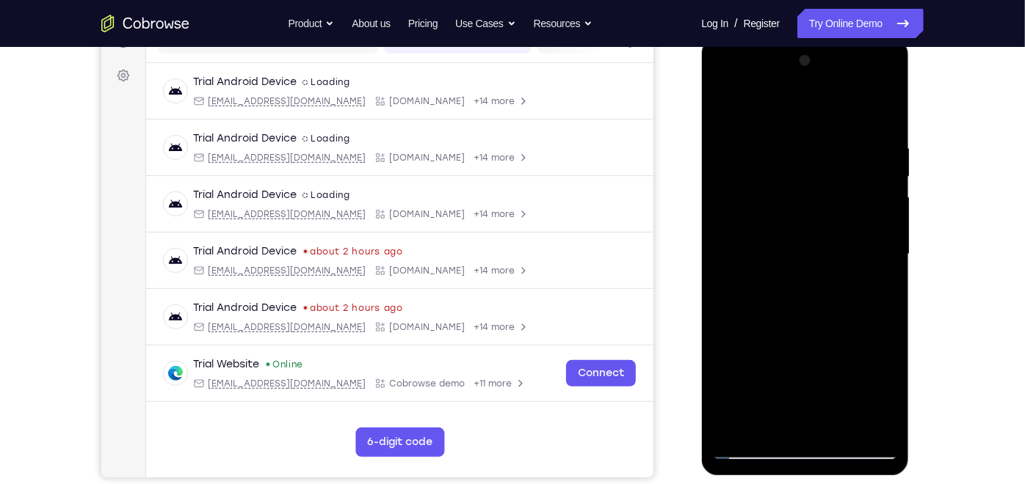
click at [884, 290] on div at bounding box center [804, 253] width 185 height 411
drag, startPoint x: 824, startPoint y: 314, endPoint x: 824, endPoint y: 161, distance: 152.7
click at [824, 161] on div at bounding box center [804, 253] width 185 height 411
drag, startPoint x: 807, startPoint y: 261, endPoint x: 801, endPoint y: 157, distance: 104.4
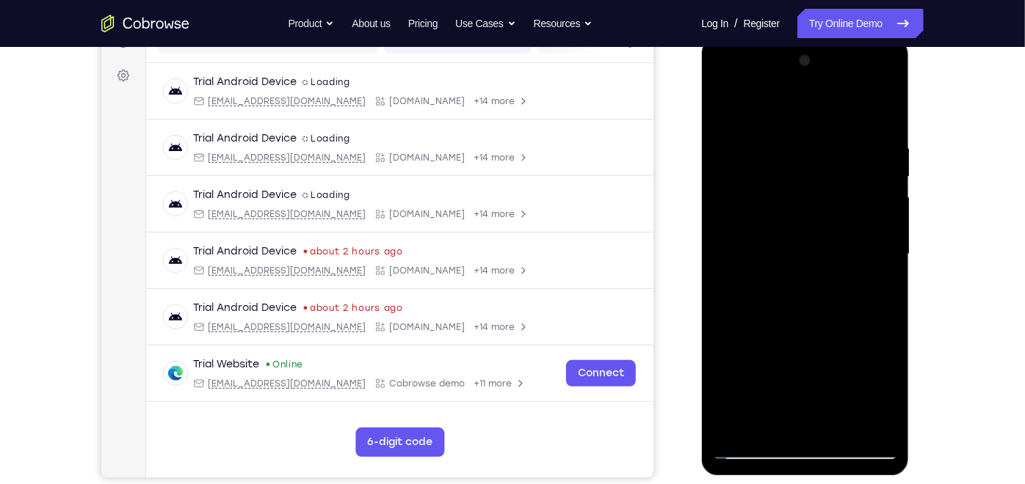
click at [801, 157] on div at bounding box center [804, 253] width 185 height 411
drag, startPoint x: 801, startPoint y: 157, endPoint x: 806, endPoint y: 390, distance: 233.5
click at [806, 390] on div at bounding box center [804, 253] width 185 height 411
drag, startPoint x: 807, startPoint y: 259, endPoint x: 782, endPoint y: 526, distance: 267.6
click at [782, 478] on html "Online web based iOS Simulators and Android Emulators. Run iPhone, iPad, Mobile…" at bounding box center [805, 257] width 209 height 440
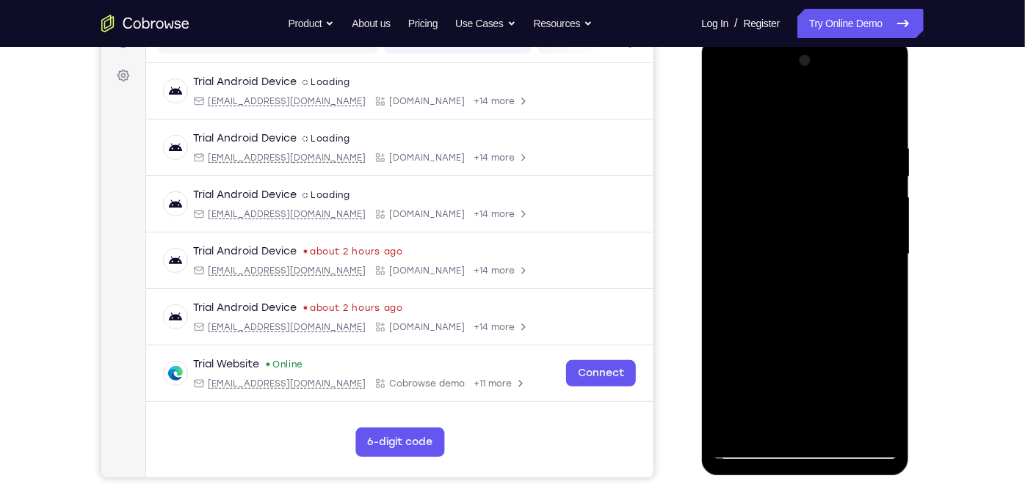
drag, startPoint x: 786, startPoint y: 325, endPoint x: 779, endPoint y: 212, distance: 113.3
click at [779, 212] on div at bounding box center [804, 253] width 185 height 411
drag, startPoint x: 797, startPoint y: 312, endPoint x: 799, endPoint y: 206, distance: 106.4
click at [799, 206] on div at bounding box center [804, 253] width 185 height 411
drag, startPoint x: 806, startPoint y: 262, endPoint x: 813, endPoint y: 214, distance: 48.9
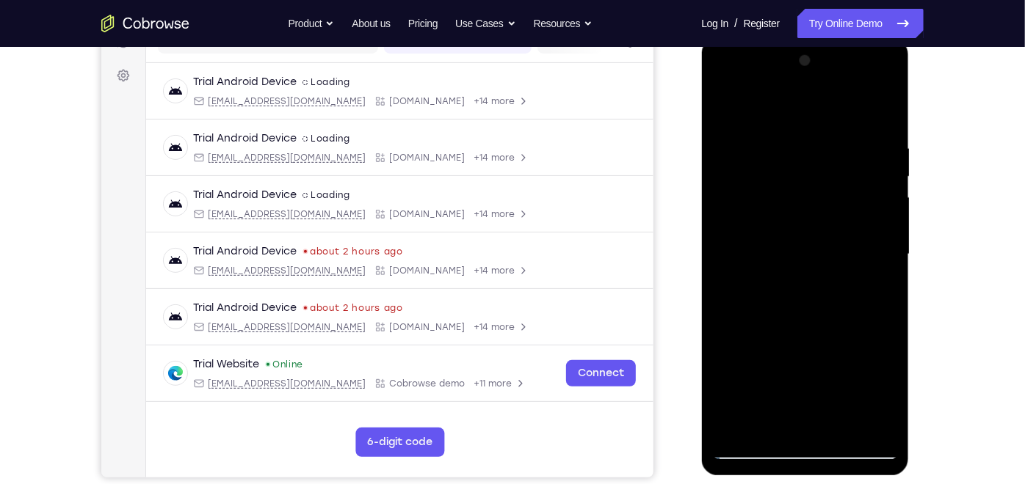
click at [813, 214] on div at bounding box center [804, 253] width 185 height 411
drag, startPoint x: 807, startPoint y: 246, endPoint x: 811, endPoint y: 280, distance: 34.7
click at [811, 280] on div at bounding box center [804, 253] width 185 height 411
click at [889, 252] on div at bounding box center [804, 253] width 185 height 411
click at [724, 252] on div at bounding box center [804, 253] width 185 height 411
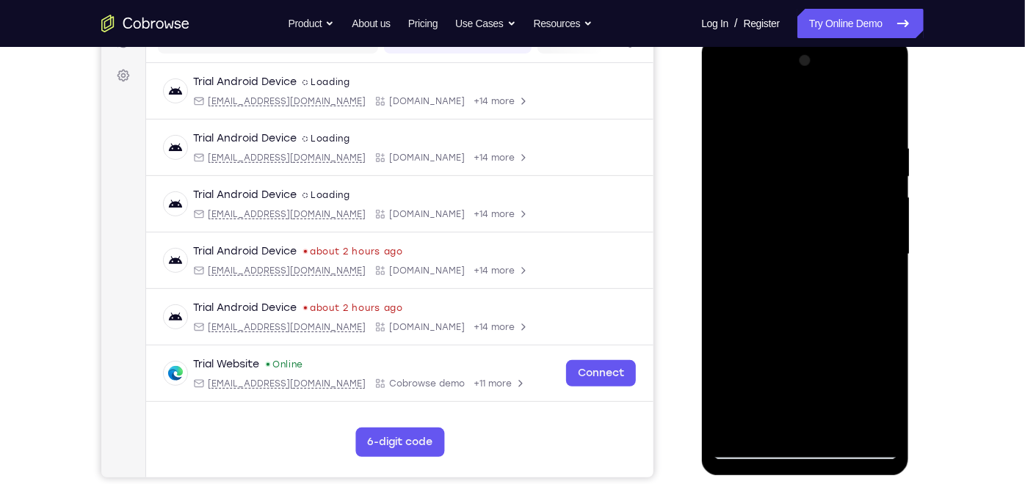
click at [728, 422] on div at bounding box center [804, 253] width 185 height 411
